Goal: Task Accomplishment & Management: Manage account settings

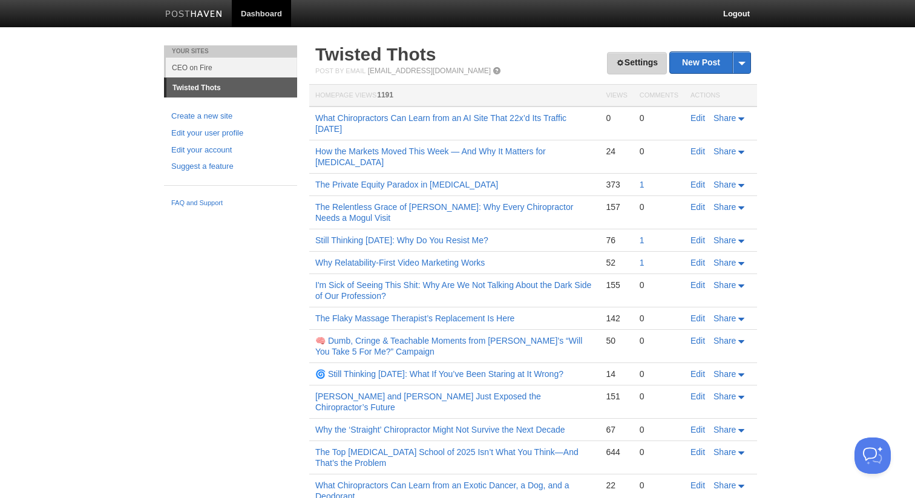
click at [625, 54] on link "Settings" at bounding box center [637, 63] width 60 height 22
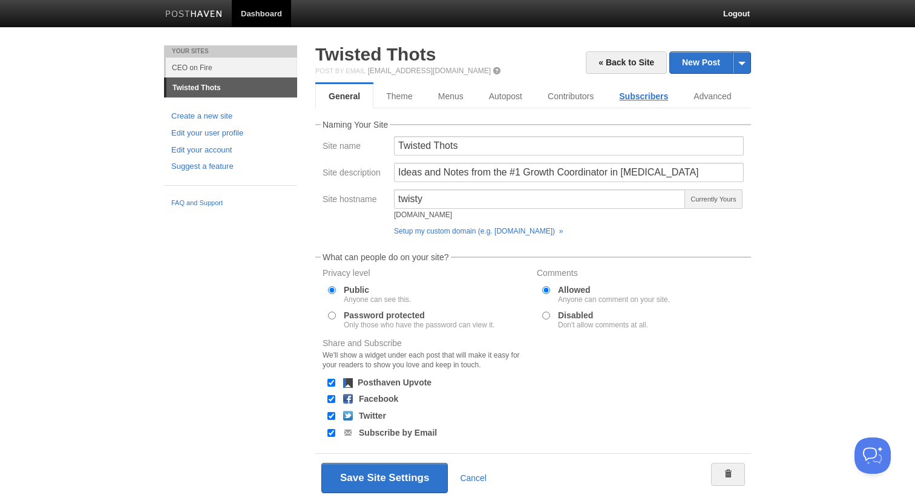
click at [637, 93] on link "Subscribers" at bounding box center [643, 96] width 74 height 24
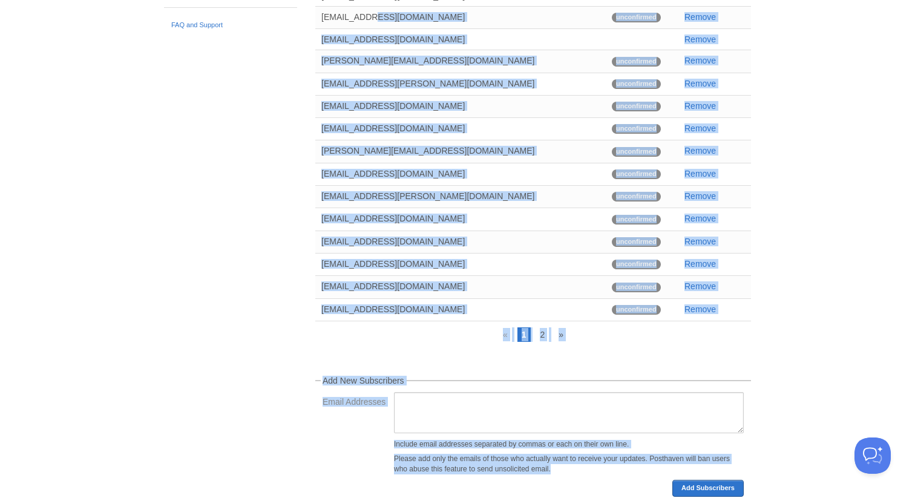
scroll to position [217, 0]
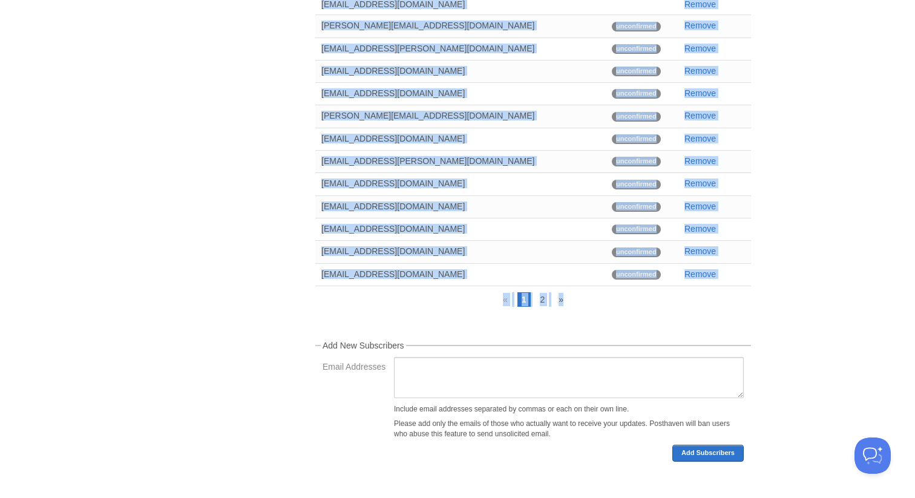
drag, startPoint x: 526, startPoint y: 186, endPoint x: 462, endPoint y: 308, distance: 138.1
click at [462, 308] on div "Subscribers receive email updates automatically whenever you create new public …" at bounding box center [533, 184] width 436 height 554
click at [542, 297] on link "2" at bounding box center [542, 299] width 13 height 15
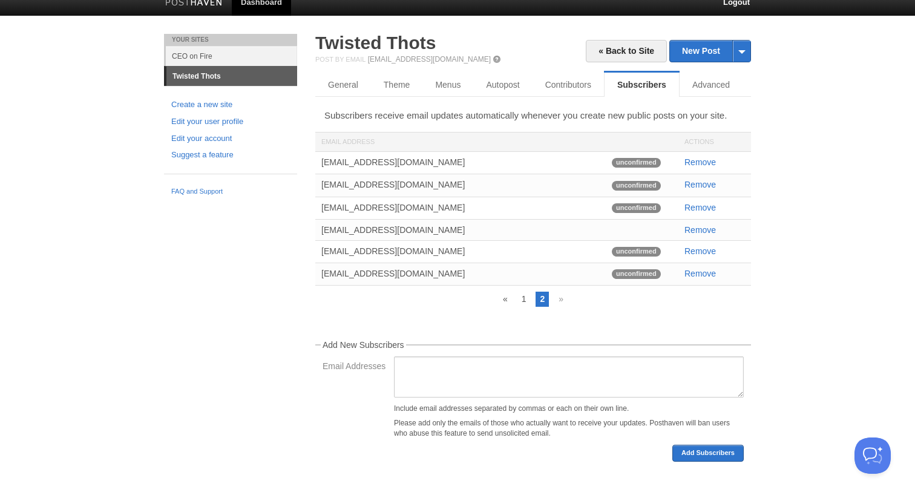
scroll to position [15, 0]
click at [473, 301] on ul "« 1 2 »" at bounding box center [531, 299] width 439 height 15
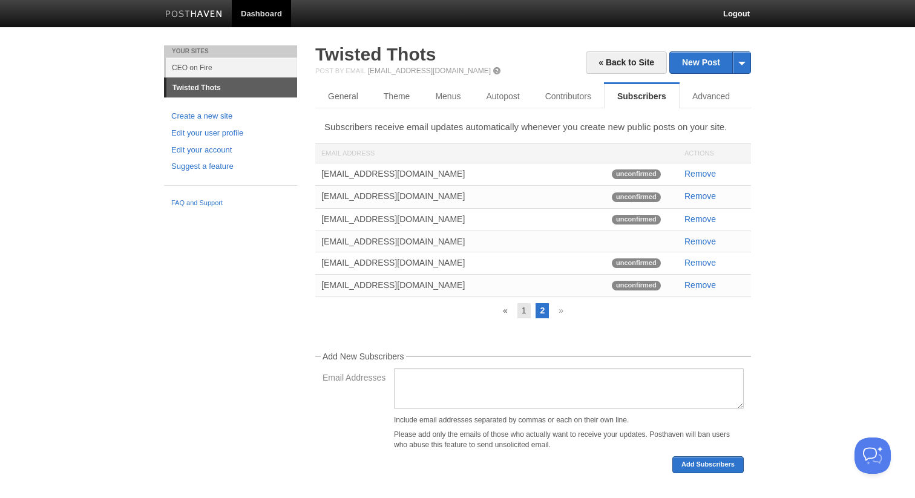
click at [522, 312] on link "1" at bounding box center [523, 310] width 13 height 15
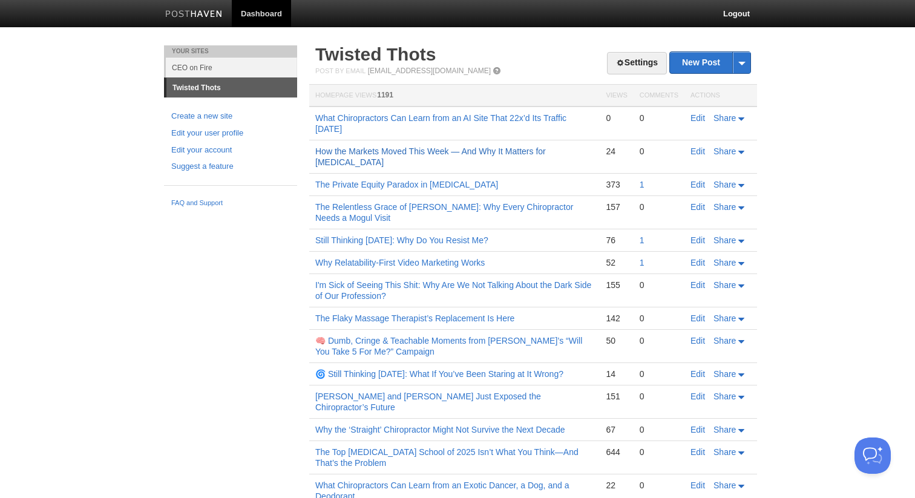
click at [383, 154] on link "How the Markets Moved This Week — And Why It Matters for [MEDICAL_DATA]" at bounding box center [430, 156] width 231 height 21
click at [400, 115] on link "What Chiropractors Can Learn from an AI Site That 22x’d Its Traffic [DATE]" at bounding box center [440, 123] width 251 height 21
